Goal: Information Seeking & Learning: Check status

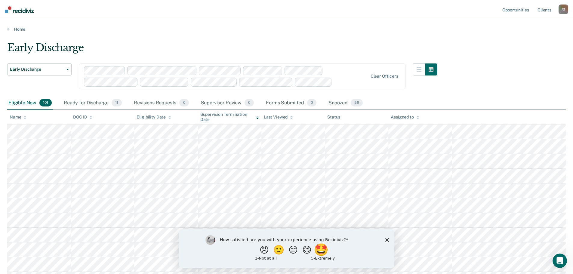
click at [324, 252] on button "🤩" at bounding box center [321, 249] width 16 height 12
click at [386, 244] on div "What is the reason for the score that you gave?" at bounding box center [286, 249] width 215 height 36
click at [387, 242] on icon "Close survey" at bounding box center [387, 242] width 4 height 4
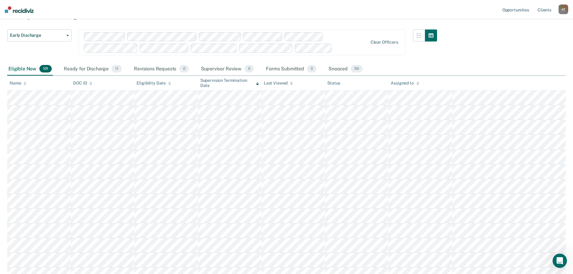
scroll to position [30, 0]
